Goal: Task Accomplishment & Management: Manage account settings

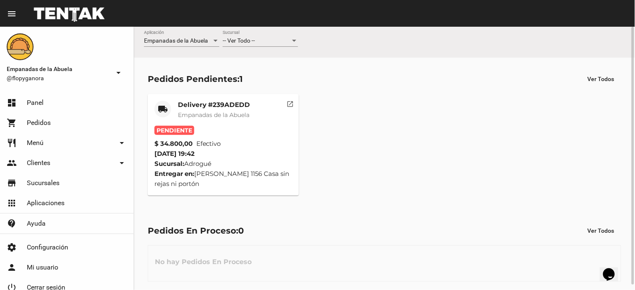
click at [287, 106] on mat-icon "open_in_new" at bounding box center [291, 103] width 8 height 8
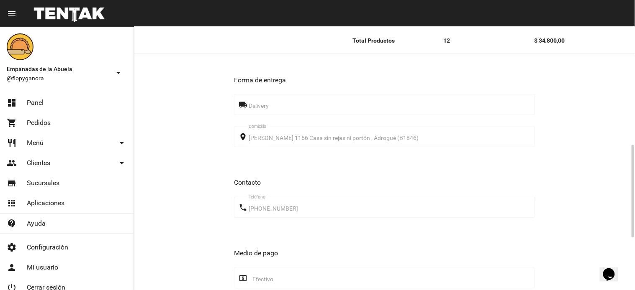
scroll to position [481, 0]
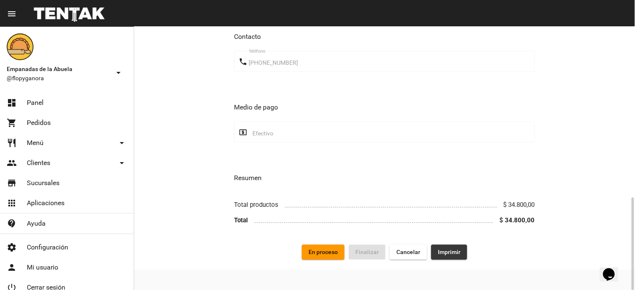
click at [439, 252] on span "Imprimir" at bounding box center [449, 252] width 23 height 7
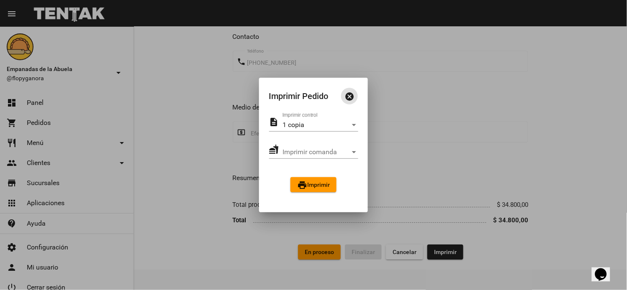
click at [304, 182] on mat-icon "print" at bounding box center [302, 185] width 10 height 10
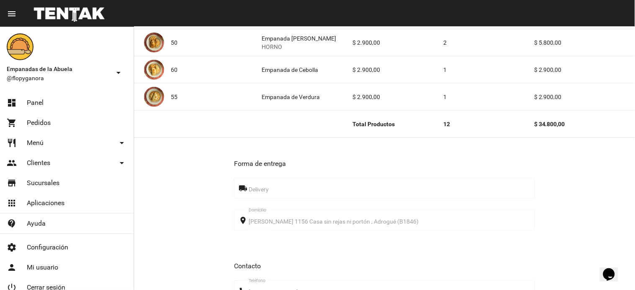
scroll to position [481, 0]
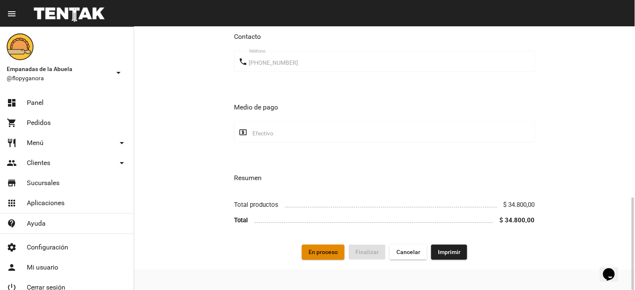
click at [330, 254] on span "En proceso" at bounding box center [322, 252] width 29 height 7
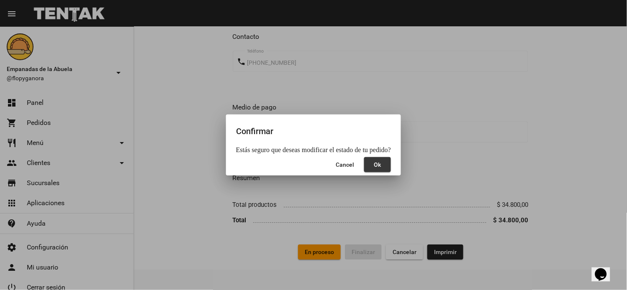
click at [378, 159] on button "Ok" at bounding box center [377, 164] width 27 height 15
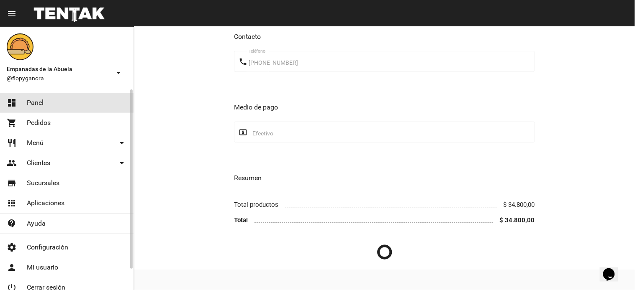
click at [34, 100] on span "Panel" at bounding box center [35, 103] width 17 height 8
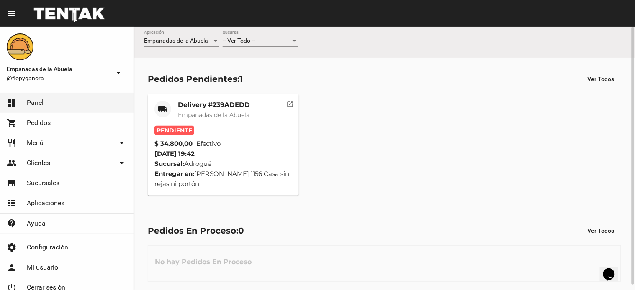
click at [211, 107] on mat-card-title "Delivery #239ADEDD" at bounding box center [214, 105] width 72 height 8
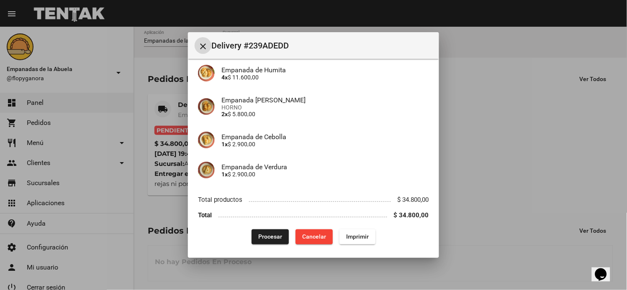
scroll to position [201, 0]
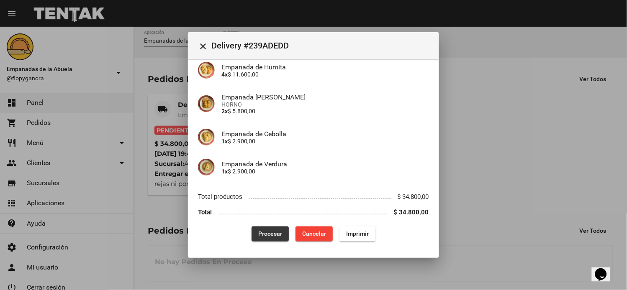
click at [267, 239] on button "Procesar" at bounding box center [270, 234] width 37 height 15
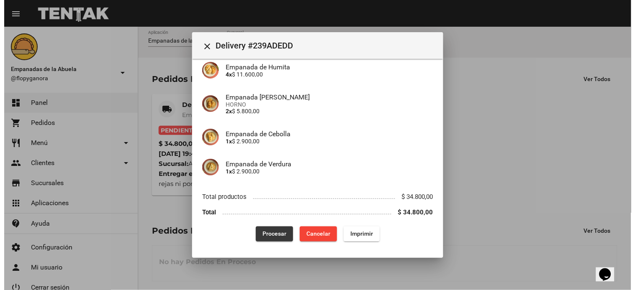
scroll to position [0, 0]
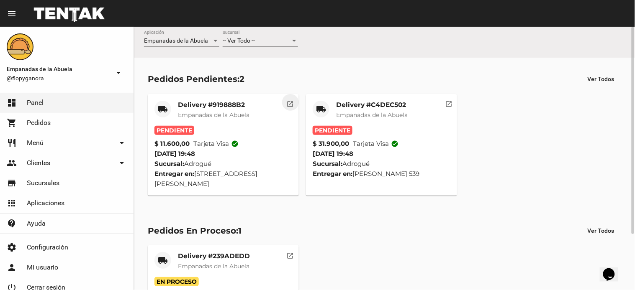
click at [290, 102] on mat-icon "open_in_new" at bounding box center [291, 103] width 8 height 8
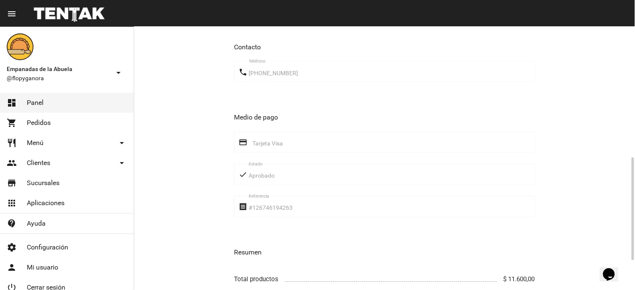
scroll to position [409, 0]
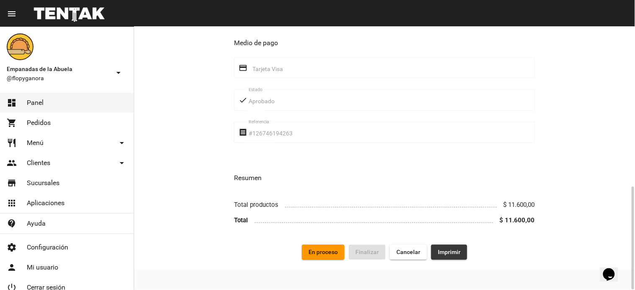
click at [454, 252] on span "Imprimir" at bounding box center [449, 252] width 23 height 7
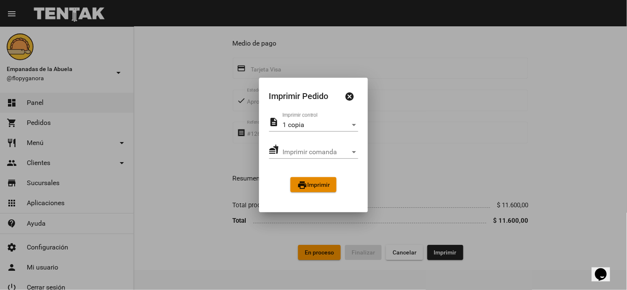
click at [318, 187] on span "print Imprimir" at bounding box center [313, 185] width 33 height 7
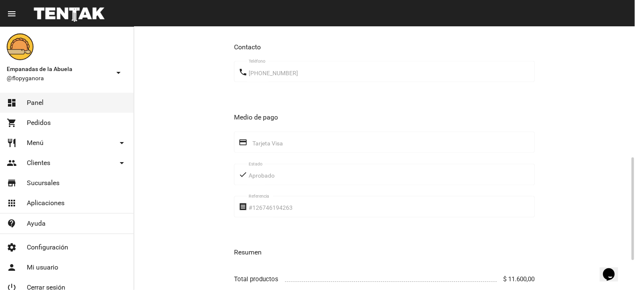
scroll to position [409, 0]
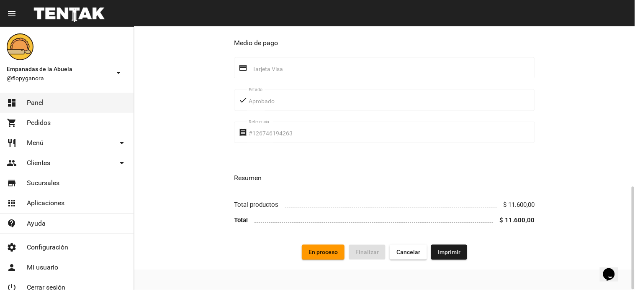
click at [324, 259] on button "En proceso" at bounding box center [323, 252] width 43 height 15
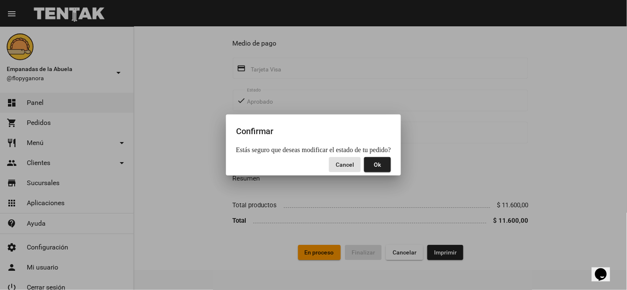
click at [382, 166] on button "Ok" at bounding box center [377, 164] width 27 height 15
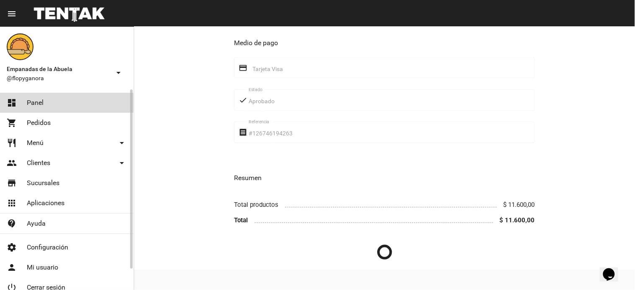
click at [51, 103] on link "dashboard Panel" at bounding box center [66, 103] width 133 height 20
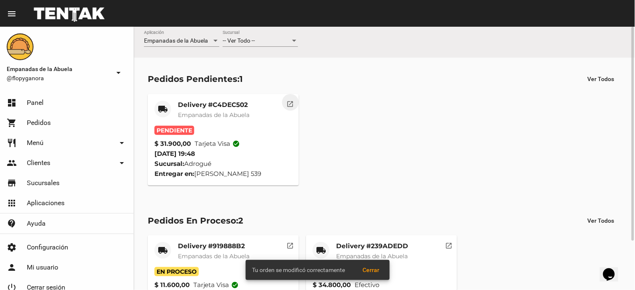
click at [287, 102] on mat-icon "open_in_new" at bounding box center [291, 103] width 8 height 8
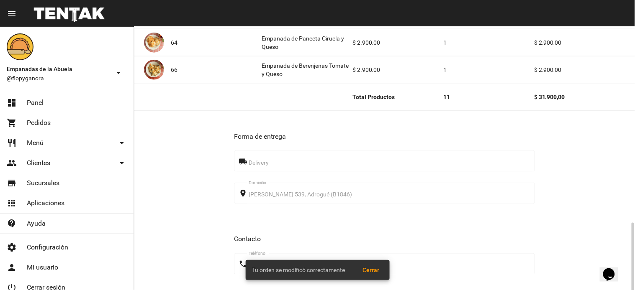
scroll to position [519, 0]
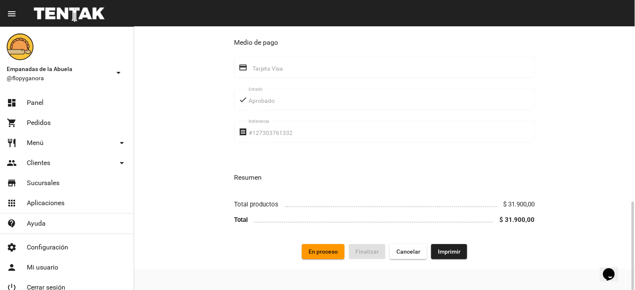
click at [459, 248] on button "Imprimir" at bounding box center [449, 251] width 36 height 15
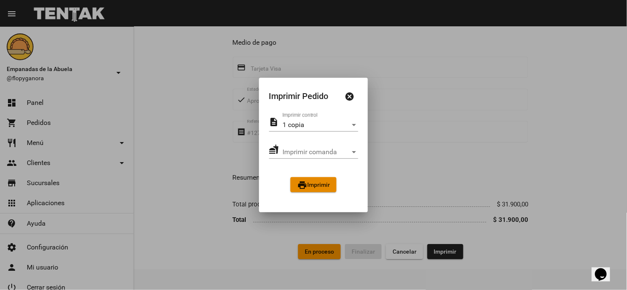
click at [323, 186] on span "print Imprimir" at bounding box center [313, 185] width 33 height 7
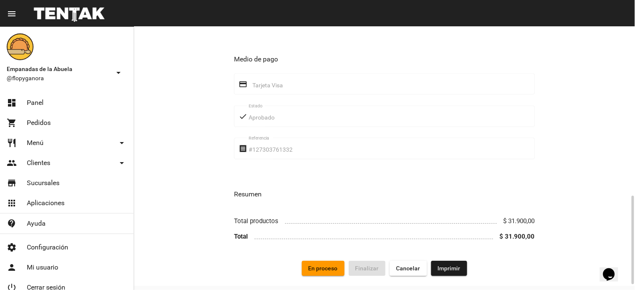
scroll to position [519, 0]
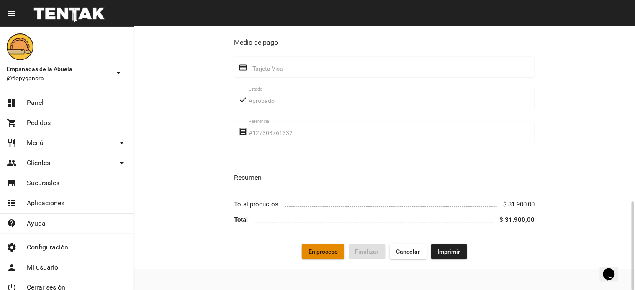
click at [308, 246] on button "En proceso" at bounding box center [323, 251] width 43 height 15
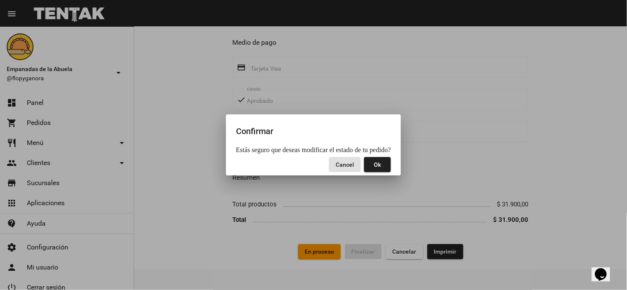
drag, startPoint x: 380, startPoint y: 165, endPoint x: 375, endPoint y: 166, distance: 4.6
click at [380, 165] on span "Ok" at bounding box center [377, 165] width 7 height 7
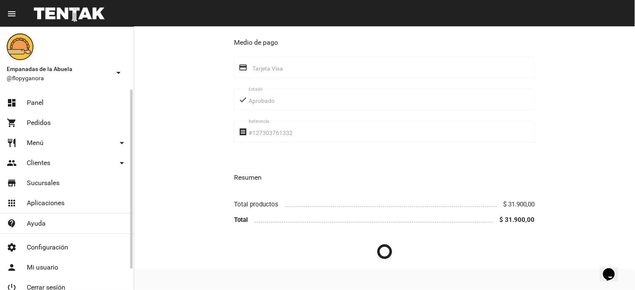
click at [28, 95] on link "dashboard Panel" at bounding box center [66, 103] width 133 height 20
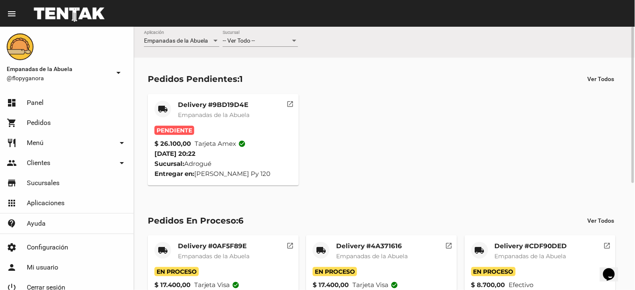
click at [287, 105] on mat-icon "open_in_new" at bounding box center [291, 103] width 8 height 8
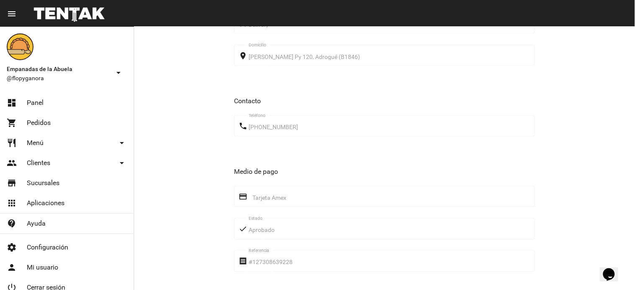
scroll to position [464, 0]
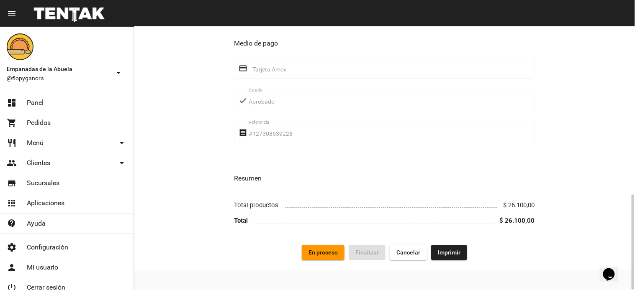
click at [461, 255] on button "Imprimir" at bounding box center [449, 252] width 36 height 15
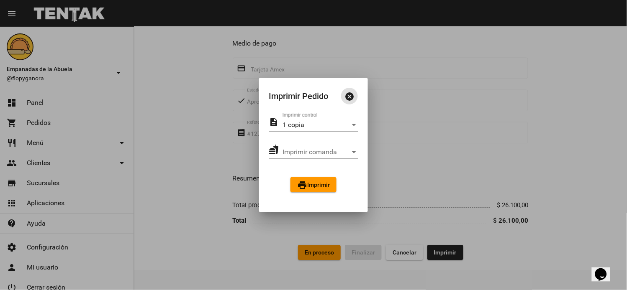
click at [311, 185] on span "print Imprimir" at bounding box center [313, 185] width 33 height 7
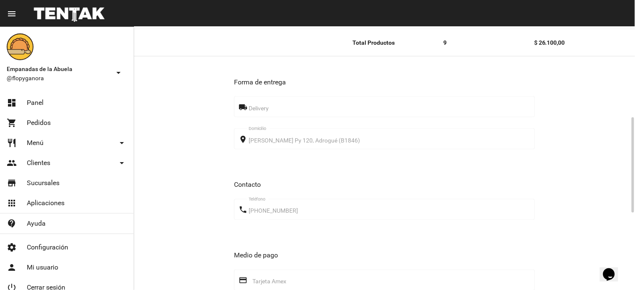
scroll to position [464, 0]
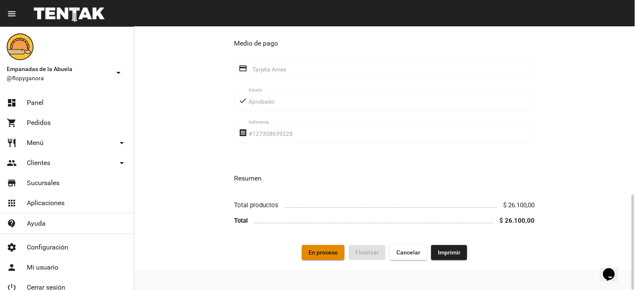
click at [323, 256] on span "En proceso" at bounding box center [322, 252] width 29 height 7
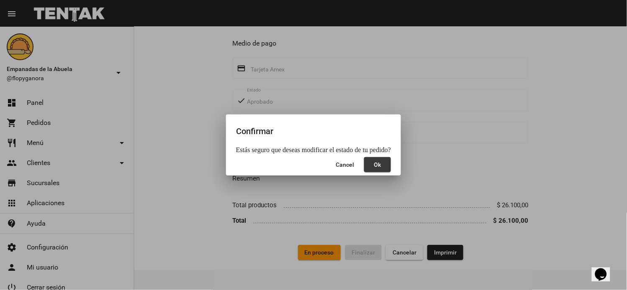
click at [382, 165] on button "Ok" at bounding box center [377, 164] width 27 height 15
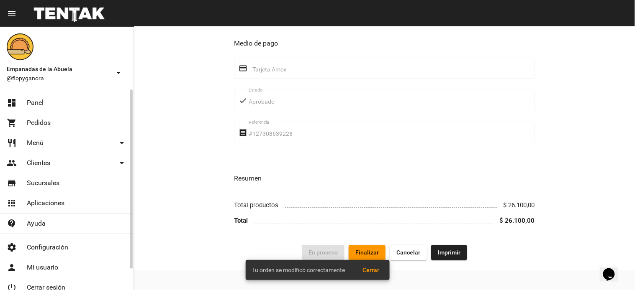
click at [56, 100] on link "dashboard Panel" at bounding box center [66, 103] width 133 height 20
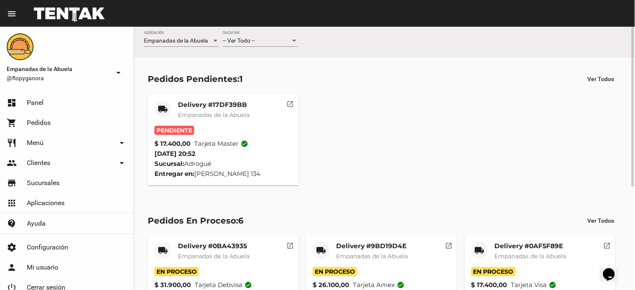
click at [291, 100] on mat-icon "open_in_new" at bounding box center [291, 103] width 8 height 8
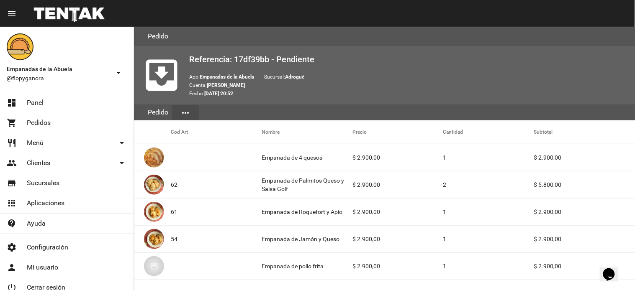
scroll to position [464, 0]
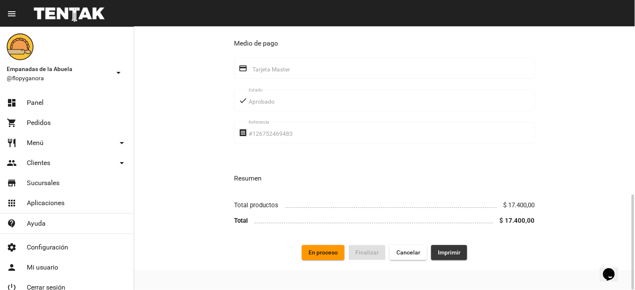
click at [454, 254] on span "Imprimir" at bounding box center [449, 252] width 23 height 7
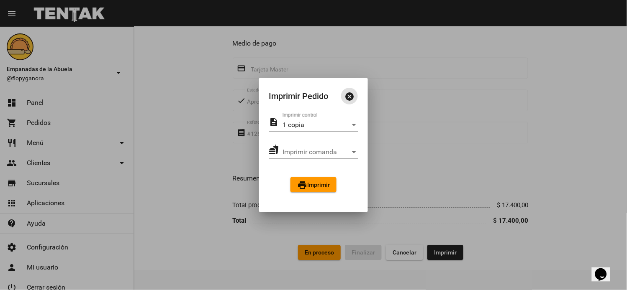
click at [320, 169] on div "description 1 copia Imprimir control fastfood Imprimir comanda Imprimir comanda…" at bounding box center [313, 158] width 109 height 90
click at [320, 177] on div "description 1 copia Imprimir control fastfood Imprimir comanda Imprimir comanda…" at bounding box center [313, 158] width 109 height 90
click at [321, 187] on span "print Imprimir" at bounding box center [313, 185] width 33 height 7
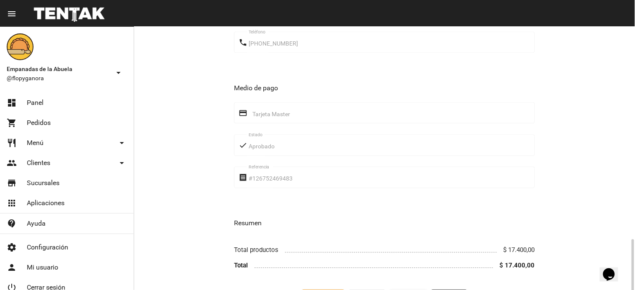
scroll to position [464, 0]
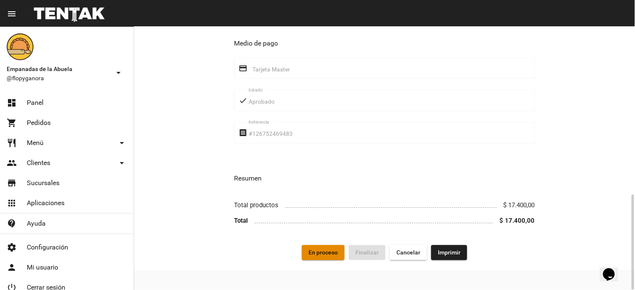
click at [323, 251] on span "En proceso" at bounding box center [322, 252] width 29 height 7
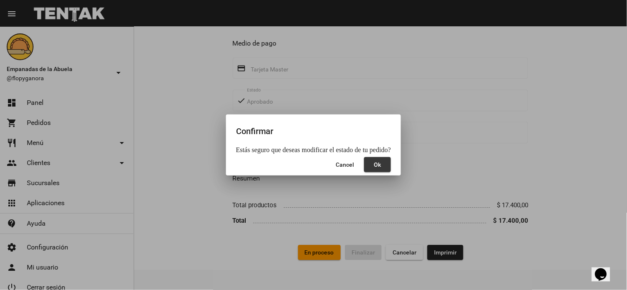
click at [369, 162] on button "Ok" at bounding box center [377, 164] width 27 height 15
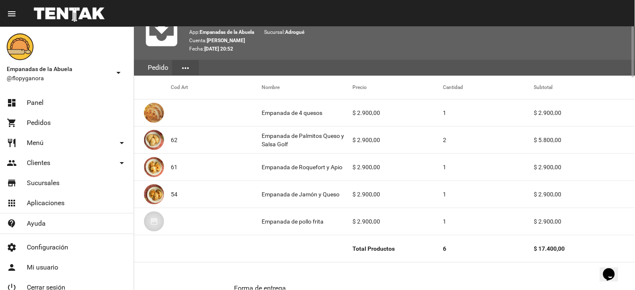
scroll to position [0, 0]
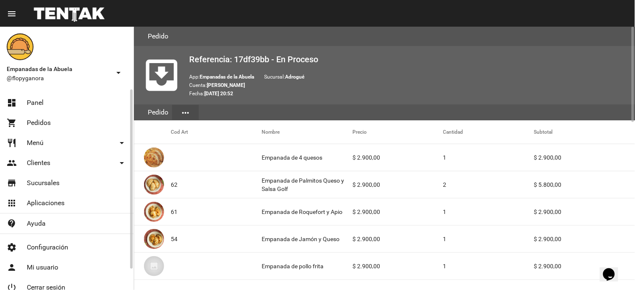
click at [41, 92] on mat-nav-list "dashboard Panel shopping_cart Pedidos restaurant Menú arrow_drop_down Categoría…" at bounding box center [66, 162] width 133 height 145
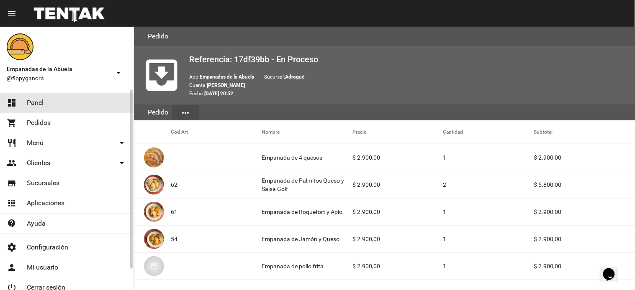
click at [44, 105] on link "dashboard Panel" at bounding box center [66, 103] width 133 height 20
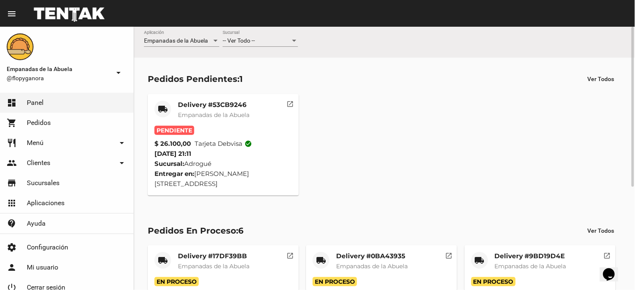
click at [285, 105] on button "open_in_new" at bounding box center [290, 102] width 17 height 17
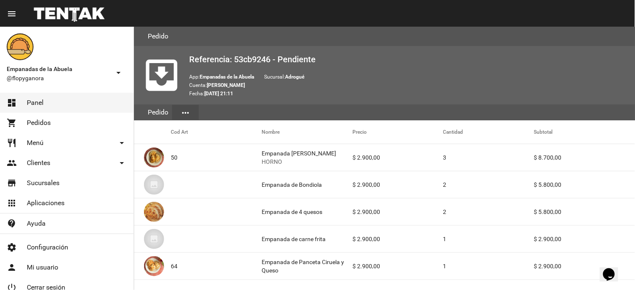
scroll to position [464, 0]
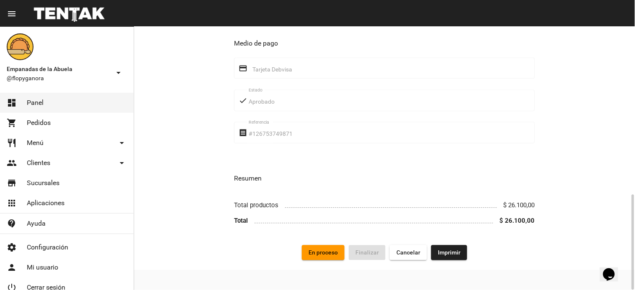
click at [448, 252] on span "Imprimir" at bounding box center [449, 252] width 23 height 7
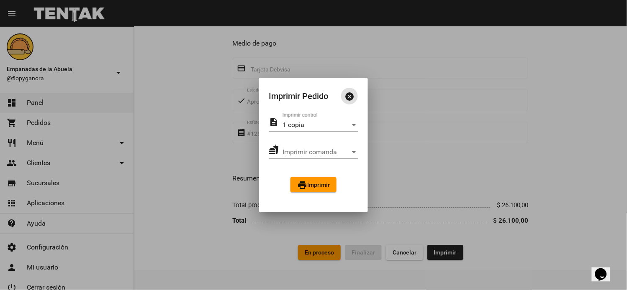
click at [301, 186] on mat-icon "print" at bounding box center [302, 185] width 10 height 10
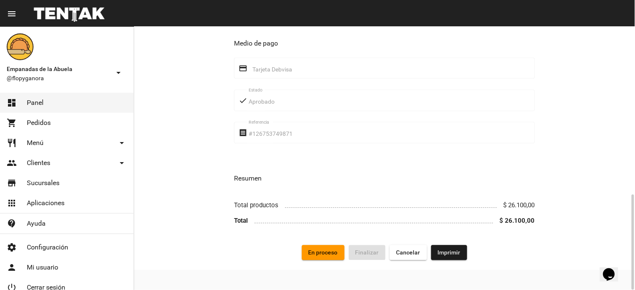
scroll to position [464, 0]
click at [332, 248] on button "En proceso" at bounding box center [323, 252] width 43 height 15
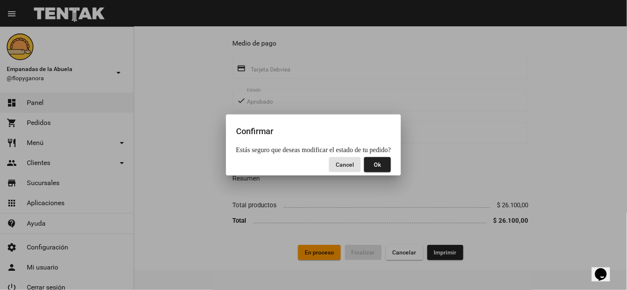
click at [375, 166] on span "Ok" at bounding box center [377, 165] width 7 height 7
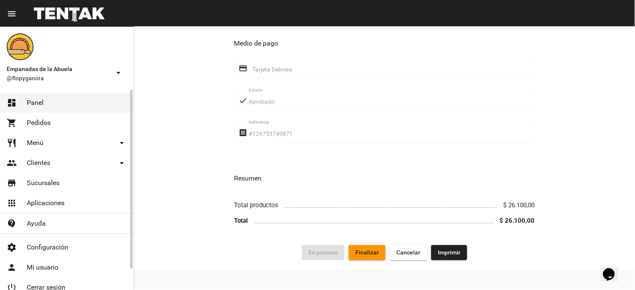
click at [46, 95] on link "dashboard Panel" at bounding box center [66, 103] width 133 height 20
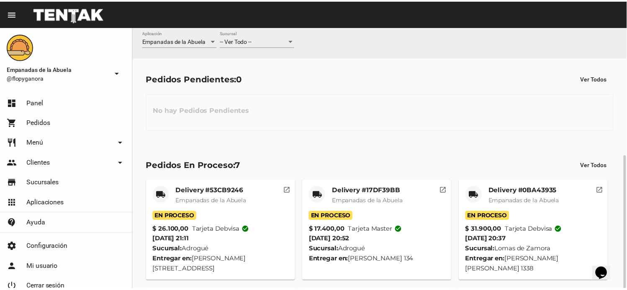
scroll to position [223, 0]
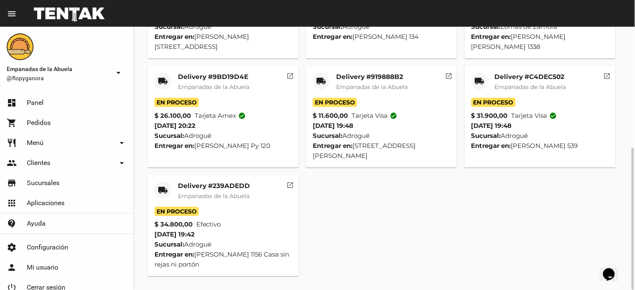
click at [228, 184] on mat-card-title "Delivery #239ADEDD" at bounding box center [214, 186] width 72 height 8
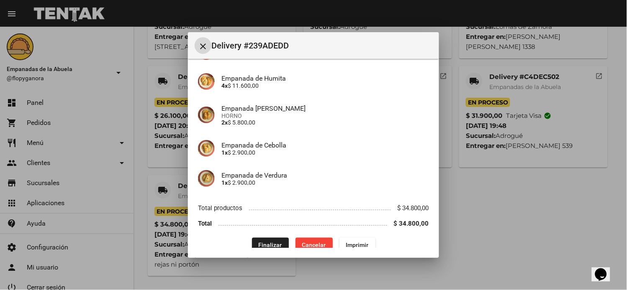
scroll to position [201, 0]
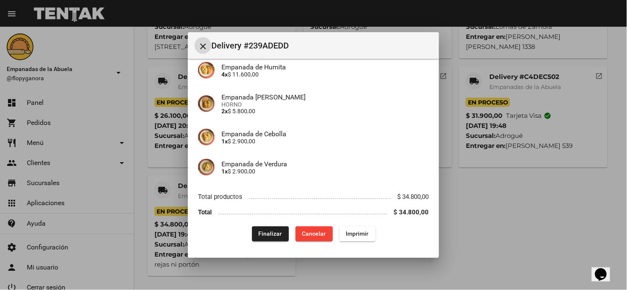
click at [259, 235] on span "Finalizar" at bounding box center [270, 234] width 23 height 7
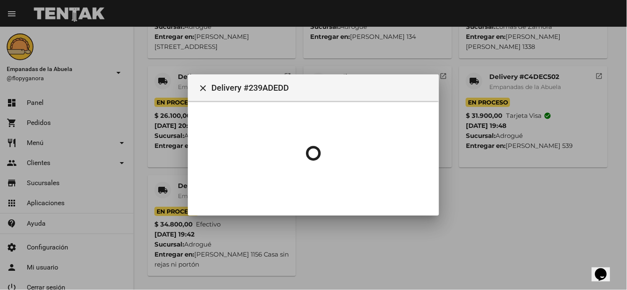
scroll to position [0, 0]
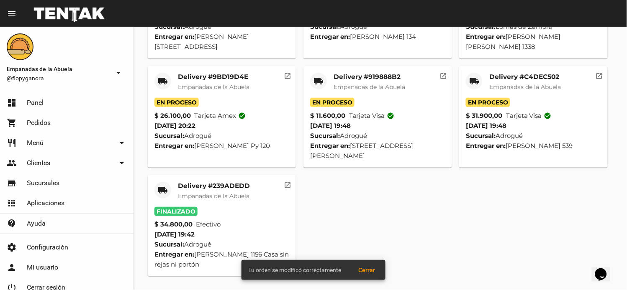
click at [524, 72] on mat-card "local_shipping Delivery #C4DEC502 Empanadas de la Abuela En Proceso $ 31.900,00…" at bounding box center [533, 117] width 149 height 102
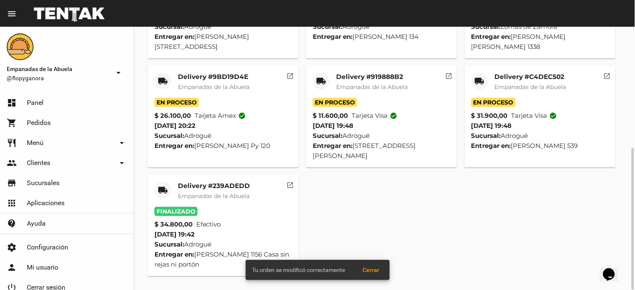
click at [528, 77] on mat-card-title "Delivery #C4DEC502" at bounding box center [531, 77] width 72 height 8
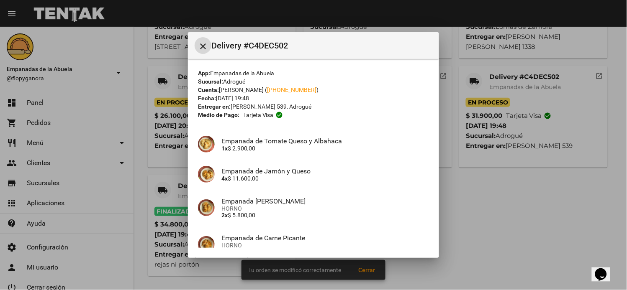
scroll to position [185, 0]
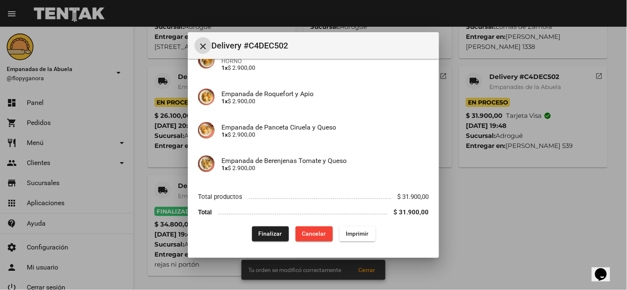
click at [275, 231] on span "Finalizar" at bounding box center [270, 234] width 23 height 7
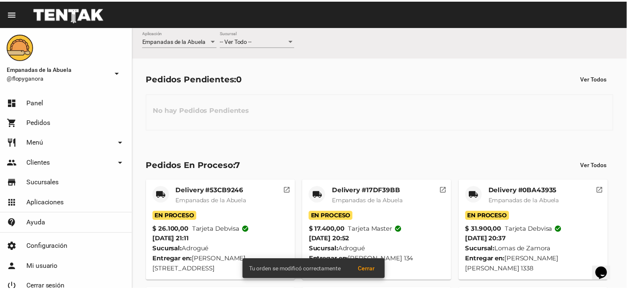
scroll to position [223, 0]
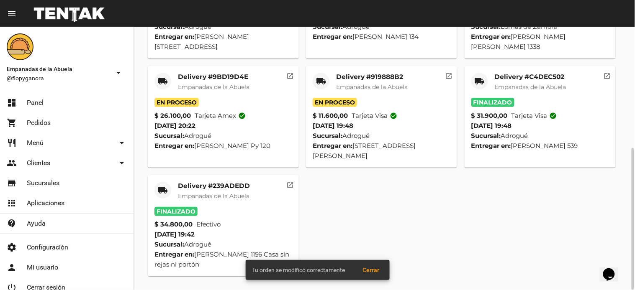
click at [369, 74] on mat-card-title "Delivery #919888B2" at bounding box center [372, 77] width 72 height 8
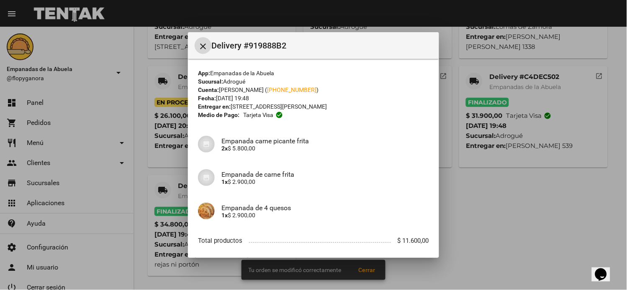
scroll to position [44, 0]
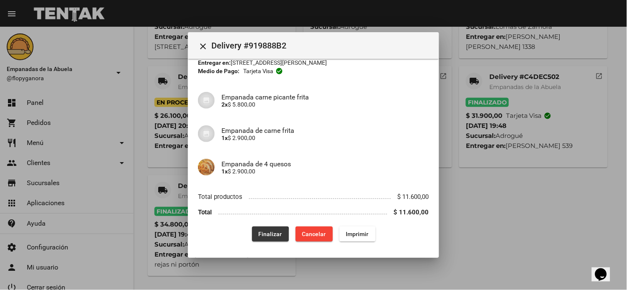
click at [259, 235] on span "Finalizar" at bounding box center [270, 234] width 23 height 7
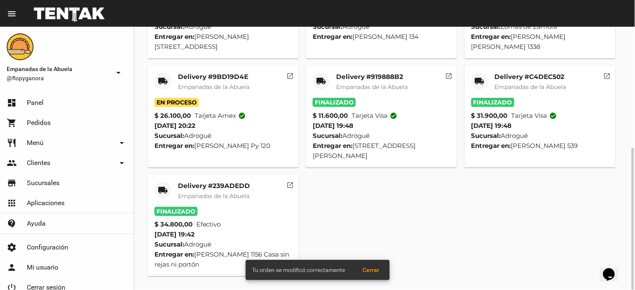
click at [230, 74] on mat-card-title "Delivery #9BD19D4E" at bounding box center [214, 77] width 72 height 8
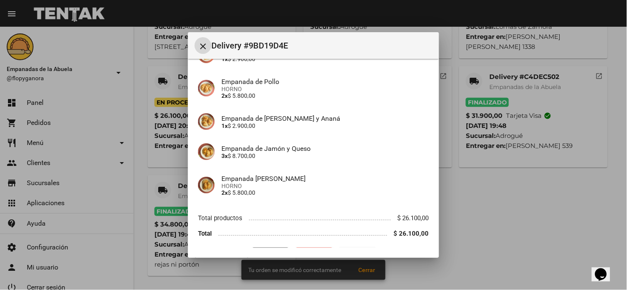
scroll to position [111, 0]
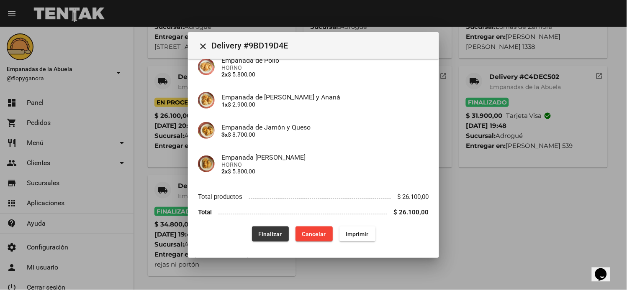
click at [272, 231] on span "Finalizar" at bounding box center [270, 234] width 23 height 7
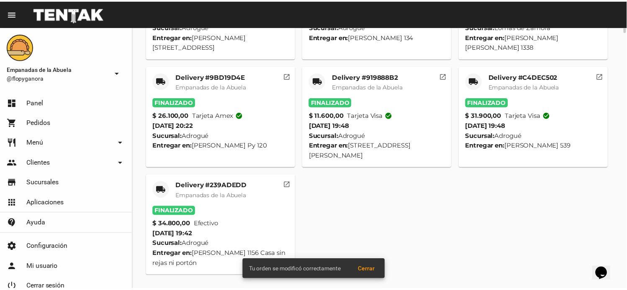
scroll to position [0, 0]
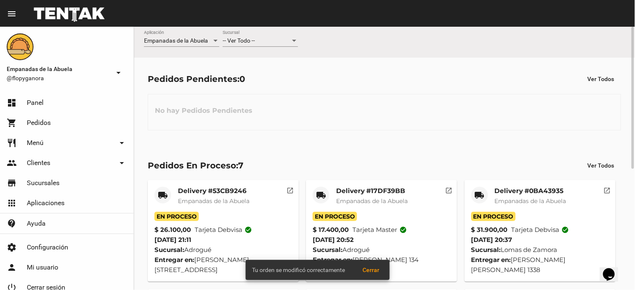
click at [202, 193] on mat-card-title "Delivery #53CB9246" at bounding box center [214, 191] width 72 height 8
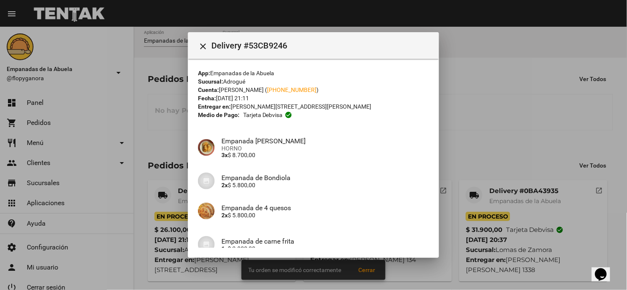
click at [540, 137] on div at bounding box center [313, 145] width 627 height 290
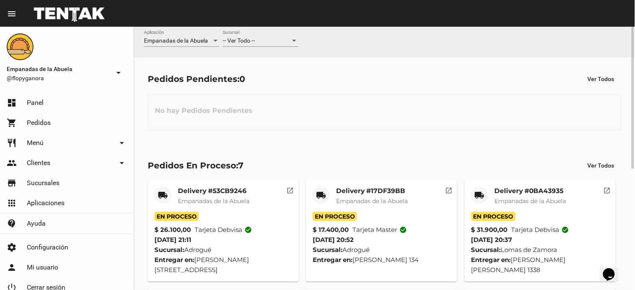
click at [539, 193] on mat-card-title "Delivery #0BA43935" at bounding box center [531, 191] width 72 height 8
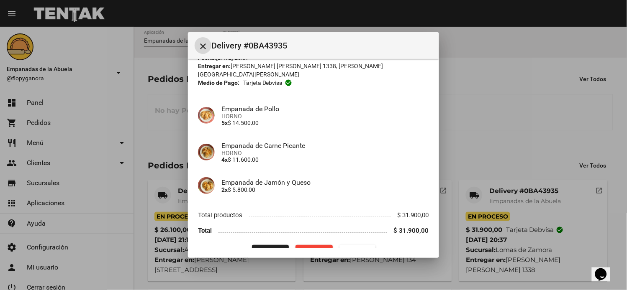
scroll to position [51, 0]
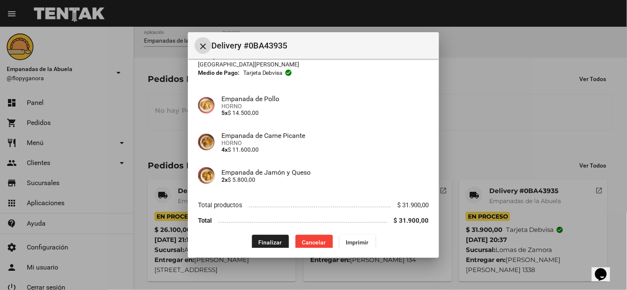
click at [276, 239] on span "Finalizar" at bounding box center [270, 242] width 23 height 7
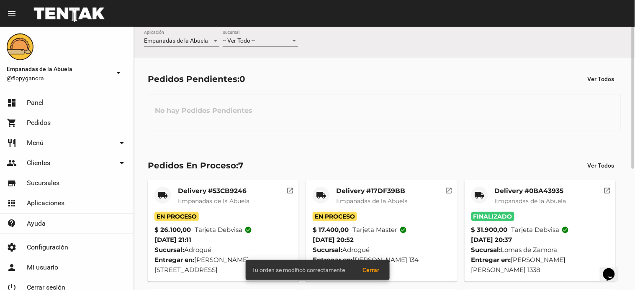
drag, startPoint x: 387, startPoint y: 186, endPoint x: 379, endPoint y: 191, distance: 9.6
click at [387, 188] on mat-card "local_shipping Delivery #17DF39BB Empanadas de la Abuela En Proceso $ 17.400,00…" at bounding box center [381, 231] width 151 height 102
click at [379, 193] on mat-card-title "Delivery #17DF39BB" at bounding box center [372, 191] width 72 height 8
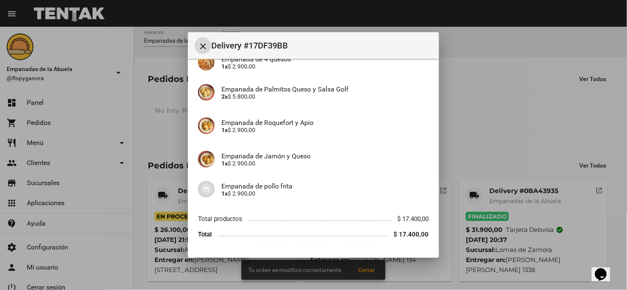
scroll to position [105, 0]
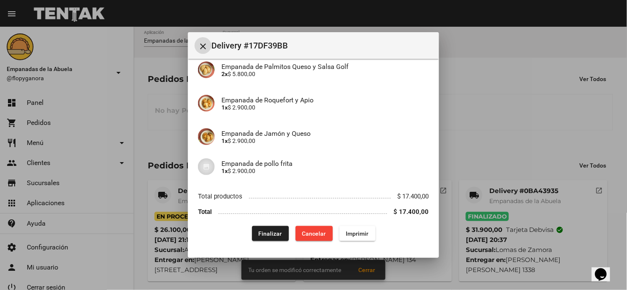
click at [259, 233] on span "Finalizar" at bounding box center [270, 234] width 23 height 7
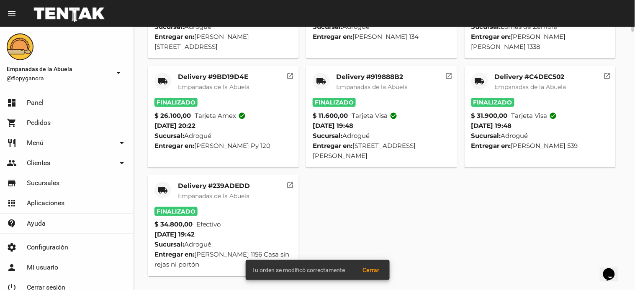
scroll to position [0, 0]
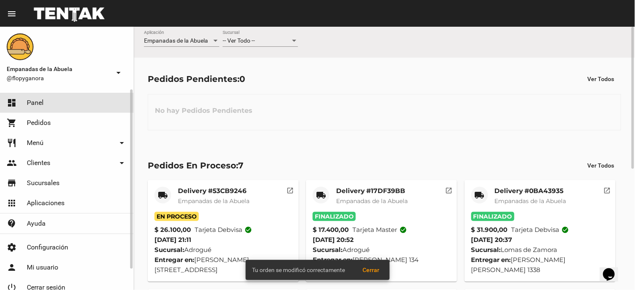
click at [39, 102] on span "Panel" at bounding box center [35, 103] width 17 height 8
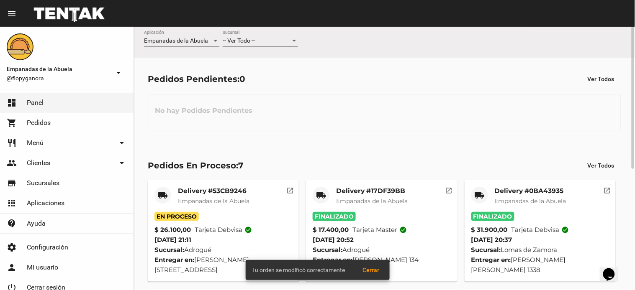
click at [292, 41] on div at bounding box center [294, 41] width 8 height 7
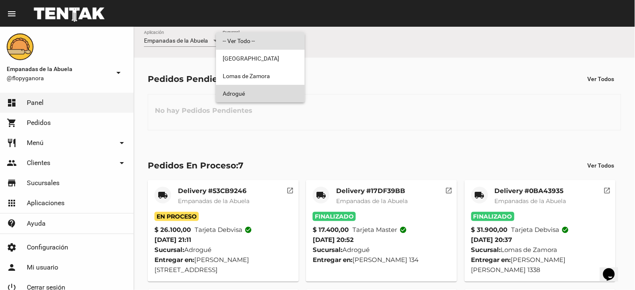
click at [285, 93] on span "Adrogué" at bounding box center [260, 94] width 75 height 18
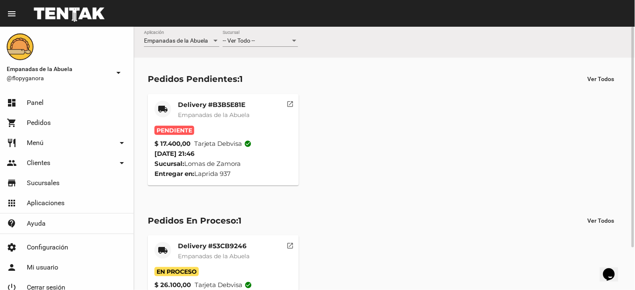
click at [254, 46] on div "-- Ver Todo -- Sucursal" at bounding box center [260, 39] width 75 height 16
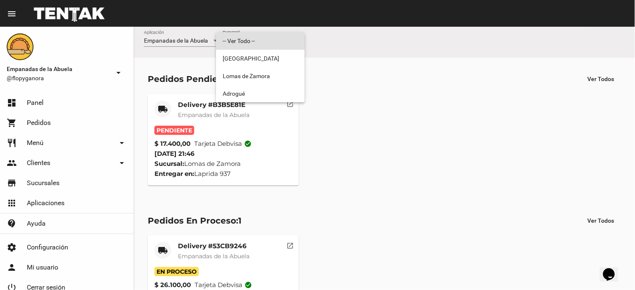
click at [254, 40] on span "-- Ver Todo --" at bounding box center [260, 41] width 75 height 18
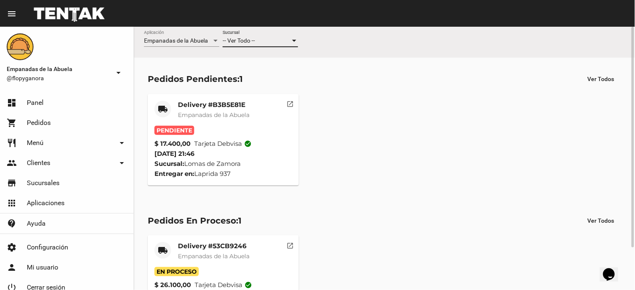
click at [255, 40] on span "-- Ver Todo --" at bounding box center [239, 40] width 32 height 7
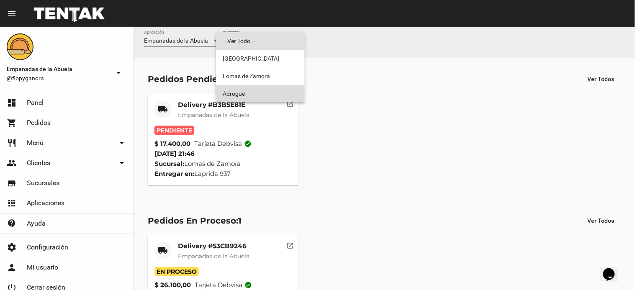
click at [266, 97] on span "Adrogué" at bounding box center [260, 94] width 75 height 18
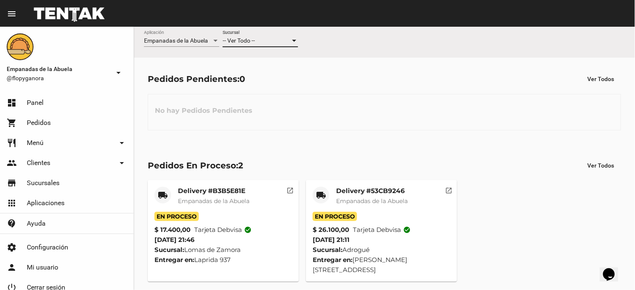
click at [255, 39] on span "-- Ver Todo --" at bounding box center [239, 40] width 32 height 7
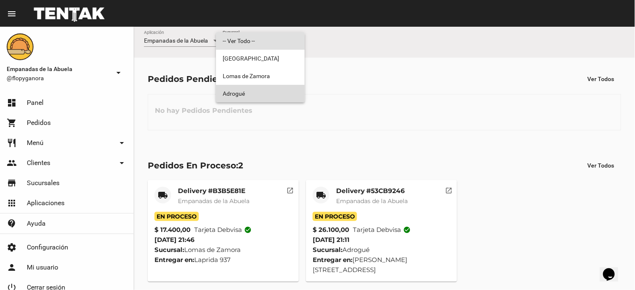
click at [274, 85] on span "Adrogué" at bounding box center [260, 94] width 75 height 18
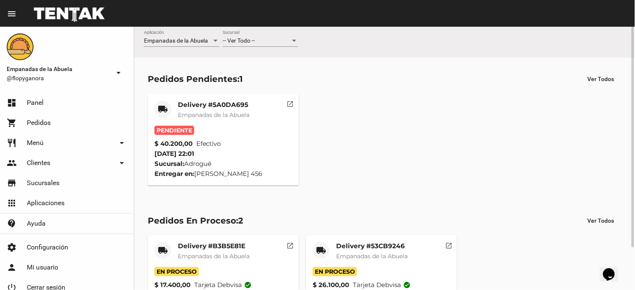
click at [290, 102] on mat-icon "open_in_new" at bounding box center [291, 103] width 8 height 8
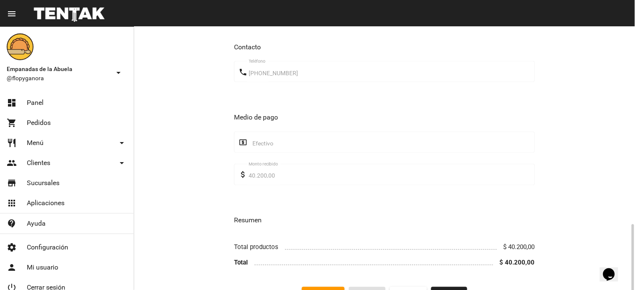
scroll to position [377, 0]
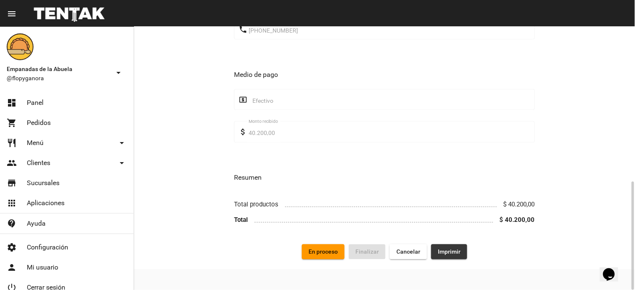
click at [456, 253] on span "Imprimir" at bounding box center [449, 252] width 23 height 7
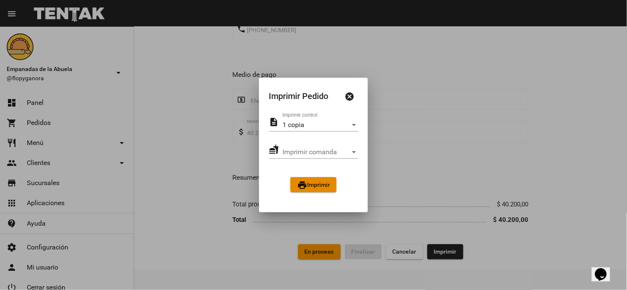
click at [308, 182] on span "print Imprimir" at bounding box center [313, 185] width 33 height 7
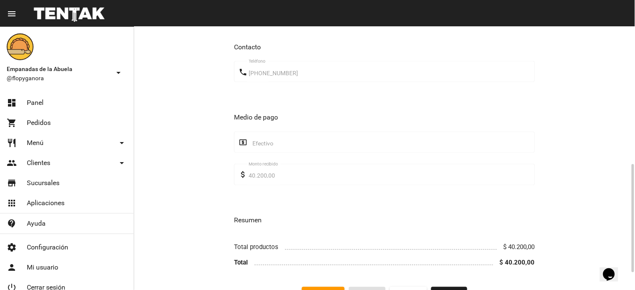
scroll to position [377, 0]
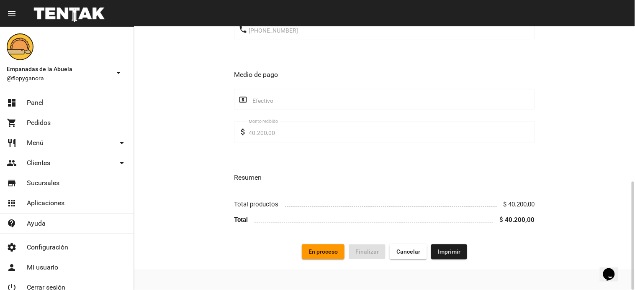
click at [331, 249] on span "En proceso" at bounding box center [322, 252] width 29 height 7
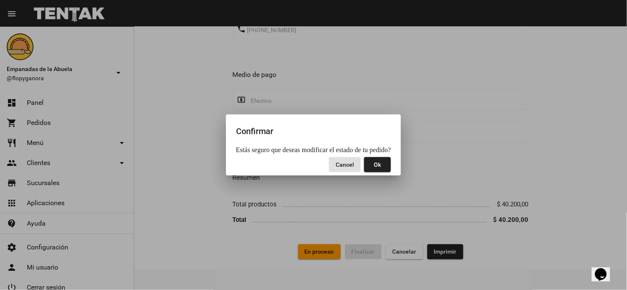
click at [386, 165] on button "Ok" at bounding box center [377, 164] width 27 height 15
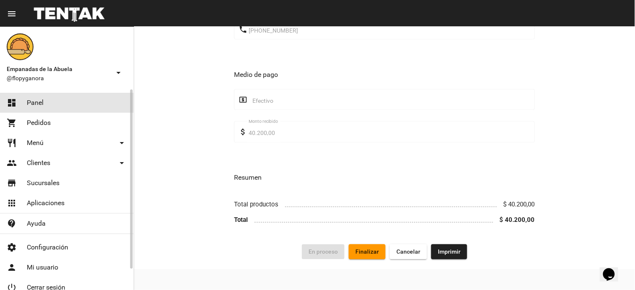
click at [38, 101] on span "Panel" at bounding box center [35, 103] width 17 height 8
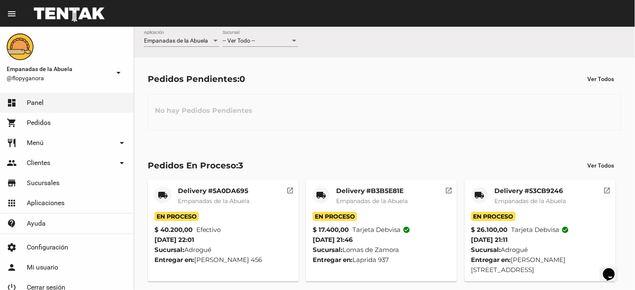
click at [289, 44] on div "-- Ver Todo --" at bounding box center [257, 41] width 68 height 7
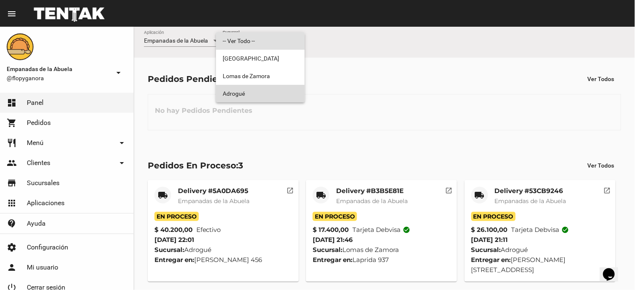
click at [282, 89] on span "Adrogué" at bounding box center [260, 94] width 75 height 18
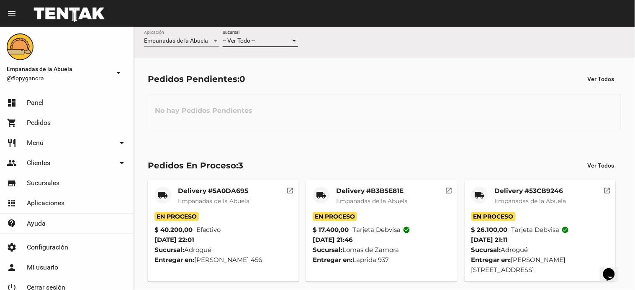
click at [298, 39] on div at bounding box center [294, 41] width 8 height 7
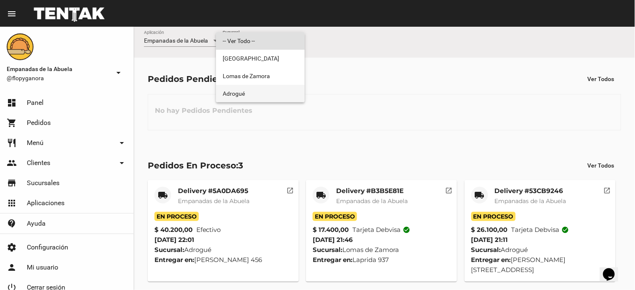
click at [280, 85] on span "Adrogué" at bounding box center [260, 94] width 75 height 18
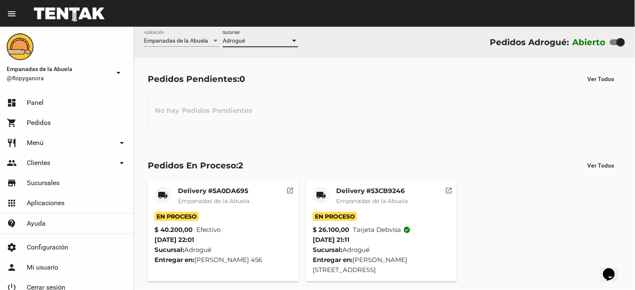
click at [390, 196] on div "Delivery #53CB9246 Empanadas de la Abuela" at bounding box center [372, 199] width 72 height 25
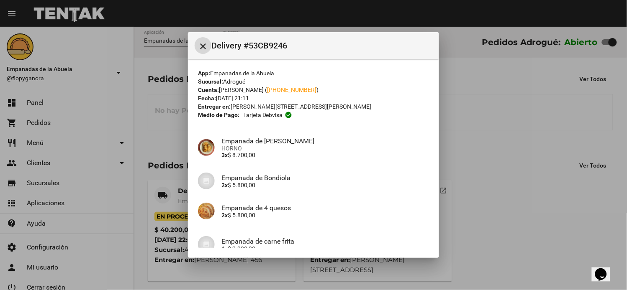
scroll to position [111, 0]
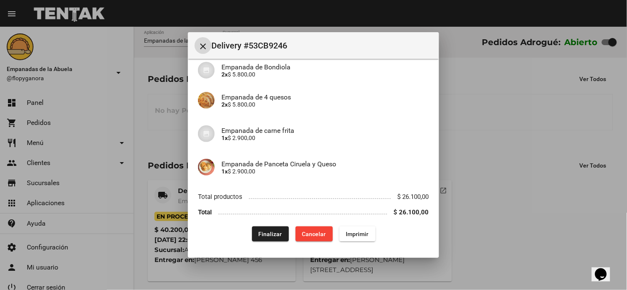
click at [264, 237] on span "Finalizar" at bounding box center [270, 234] width 23 height 7
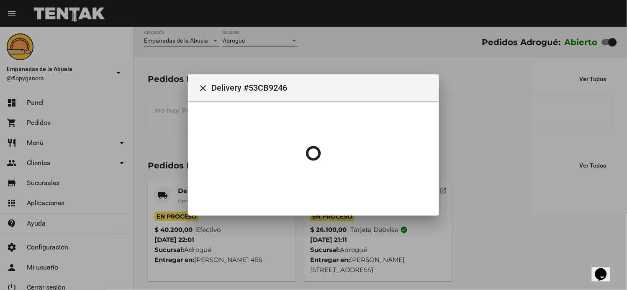
scroll to position [0, 0]
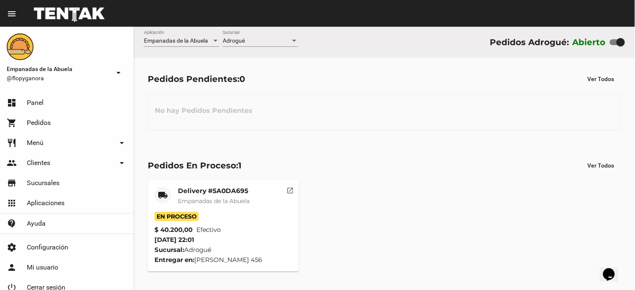
click at [232, 193] on mat-card-title "Delivery #5A0DA695" at bounding box center [214, 191] width 72 height 8
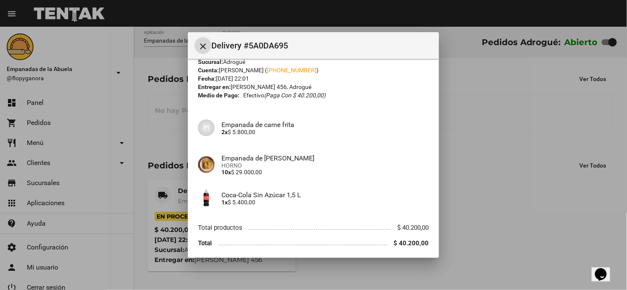
scroll to position [51, 0]
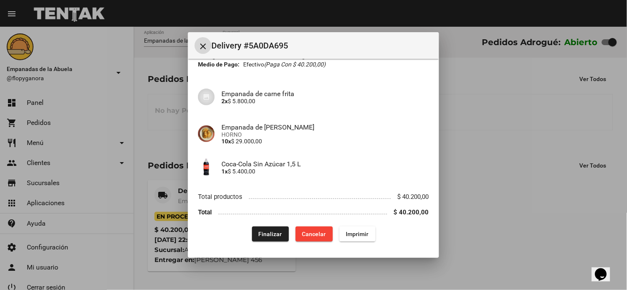
click at [259, 234] on span "Finalizar" at bounding box center [270, 234] width 23 height 7
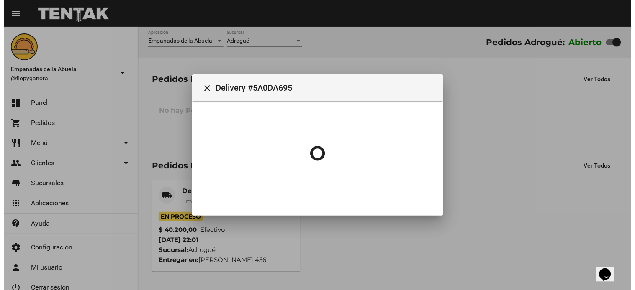
scroll to position [0, 0]
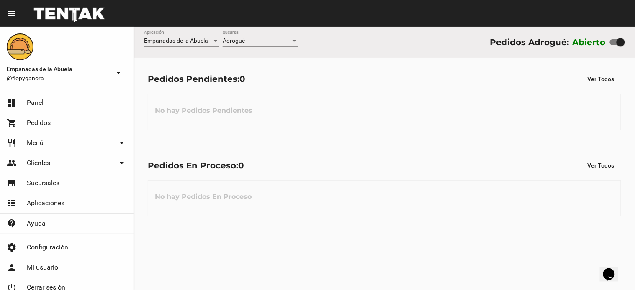
drag, startPoint x: 183, startPoint y: 35, endPoint x: 349, endPoint y: 234, distance: 258.5
click at [349, 234] on div "Empanadas de la Abuela Aplicación Adrogué Sucursal Pedidos Adrogué: Abierto Ped…" at bounding box center [384, 159] width 501 height 264
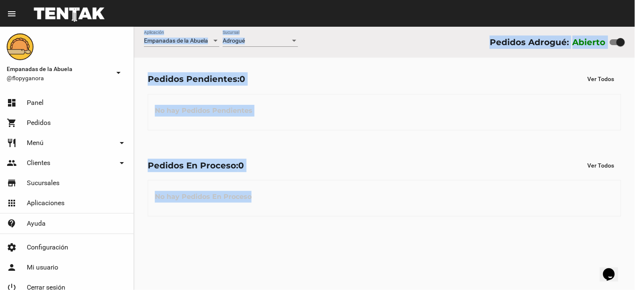
drag, startPoint x: 348, startPoint y: 218, endPoint x: 311, endPoint y: 107, distance: 117.5
click at [348, 218] on div "Pedidos En Proceso: 0 Ver Todos No hay Pedidos En Proceso" at bounding box center [384, 187] width 501 height 86
click at [55, 101] on link "dashboard Panel" at bounding box center [66, 103] width 133 height 20
click at [480, 111] on div "No hay Pedidos Pendientes" at bounding box center [384, 112] width 473 height 36
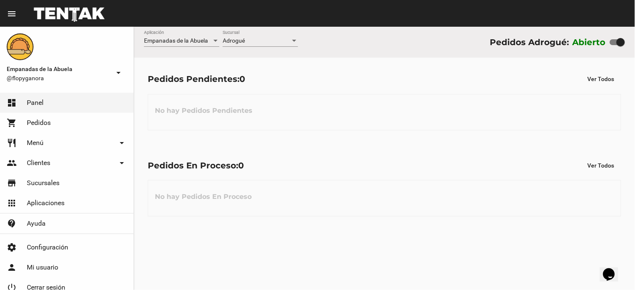
click at [258, 40] on div "Adrogué" at bounding box center [257, 41] width 68 height 7
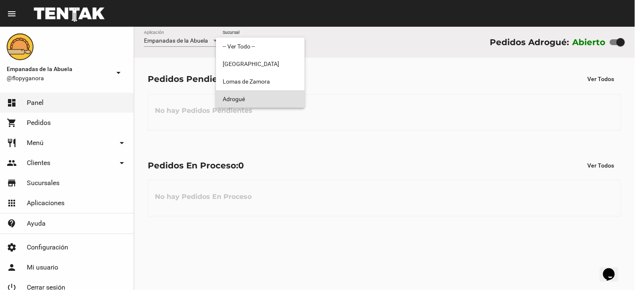
click at [269, 99] on span "Adrogué" at bounding box center [260, 99] width 75 height 18
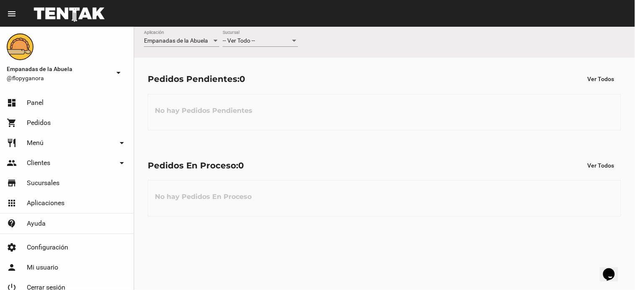
click at [286, 34] on div "-- Ver Todo -- Sucursal" at bounding box center [260, 39] width 75 height 16
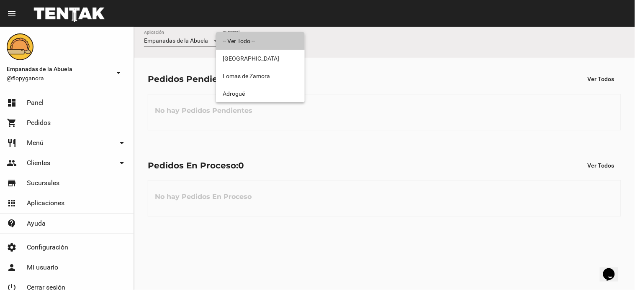
click at [285, 41] on span "-- Ver Todo --" at bounding box center [260, 41] width 75 height 18
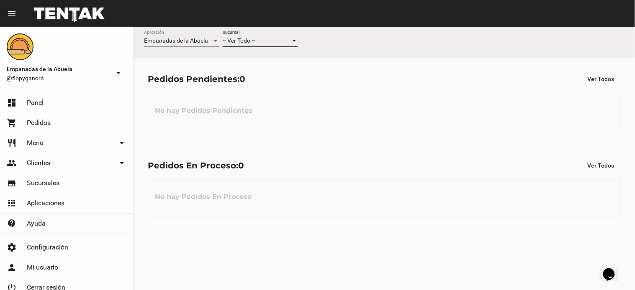
click at [265, 40] on div "-- Ver Todo --" at bounding box center [257, 41] width 68 height 7
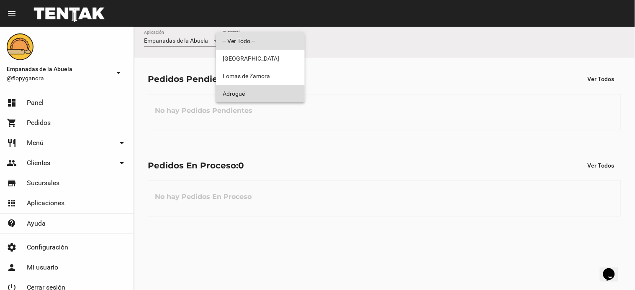
click at [264, 93] on span "Adrogué" at bounding box center [260, 94] width 75 height 18
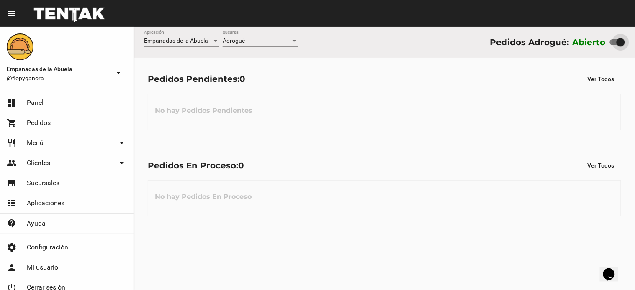
click at [617, 44] on div at bounding box center [620, 42] width 8 height 8
click at [614, 45] on input "checkbox" at bounding box center [613, 45] width 0 height 0
checkbox input "false"
